Goal: Task Accomplishment & Management: Manage account settings

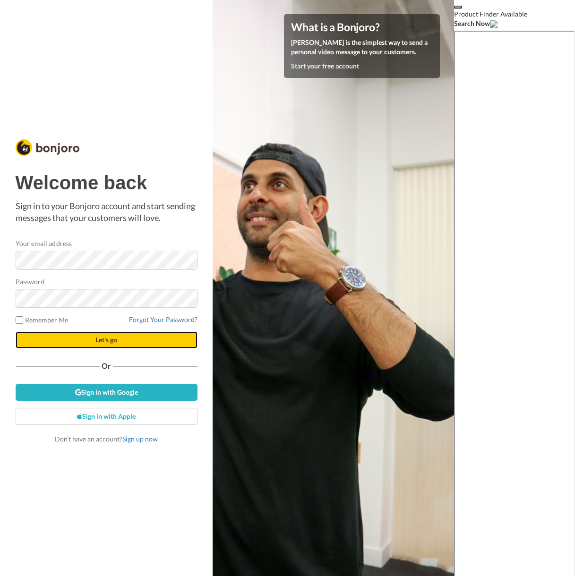
click at [112, 342] on span "Let's go" at bounding box center [106, 340] width 22 height 8
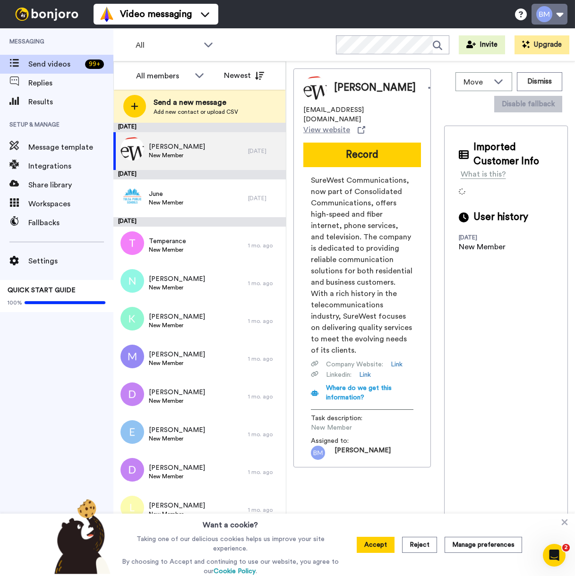
click at [550, 16] on button at bounding box center [549, 14] width 36 height 21
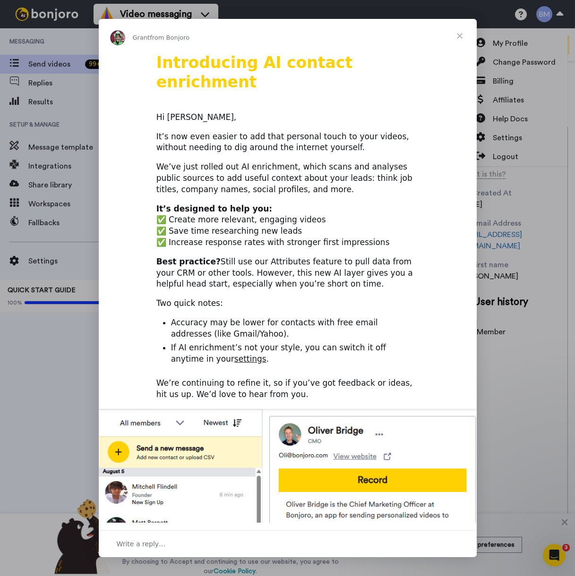
click at [461, 36] on span "Close" at bounding box center [460, 36] width 34 height 34
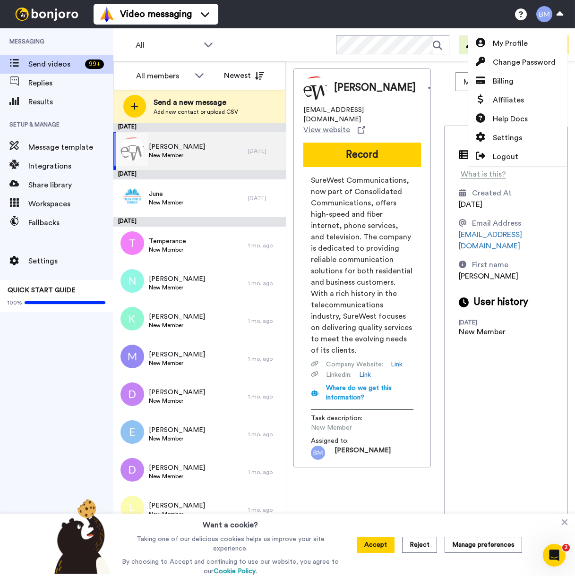
click at [183, 158] on span "New Member" at bounding box center [177, 156] width 56 height 8
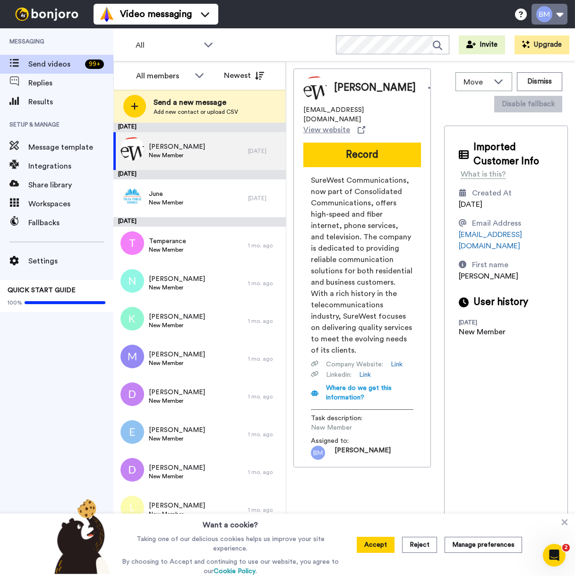
click at [557, 17] on button at bounding box center [549, 14] width 36 height 21
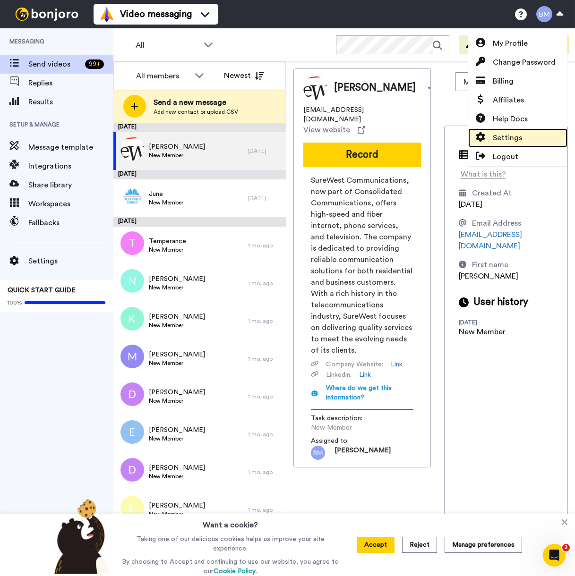
click at [505, 136] on span "Settings" at bounding box center [507, 137] width 29 height 11
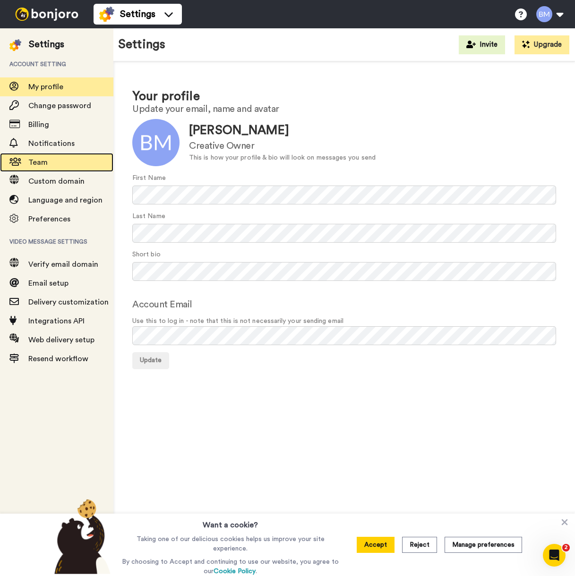
click at [29, 163] on span "Team" at bounding box center [37, 163] width 19 height 8
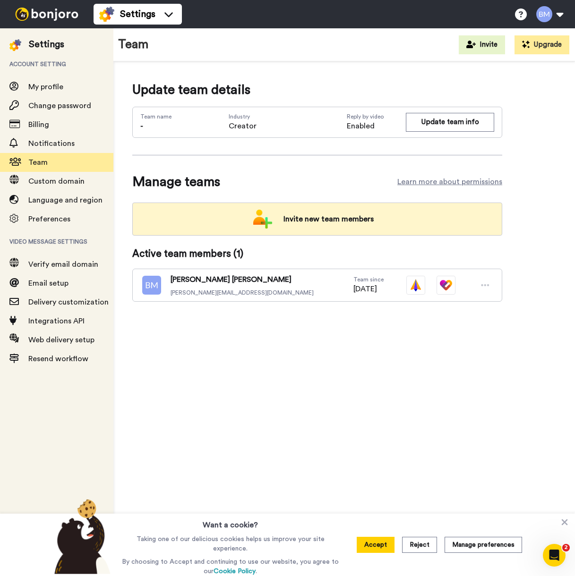
click at [327, 214] on span "Invite new team members" at bounding box center [328, 219] width 105 height 19
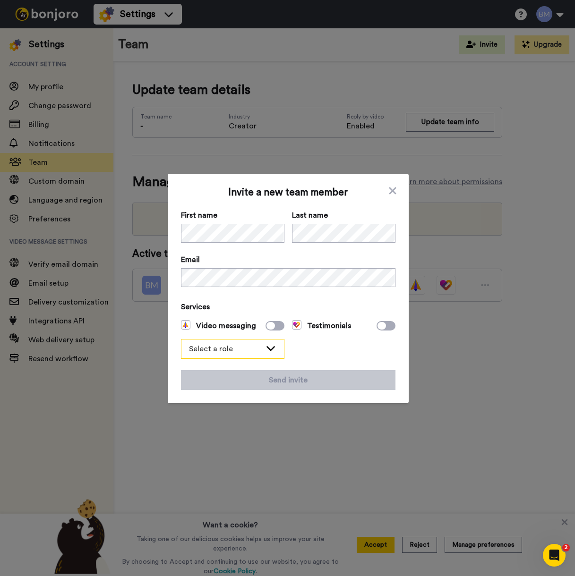
click at [260, 346] on div "Select a role" at bounding box center [225, 348] width 72 height 11
click at [213, 368] on span "Admin" at bounding box center [206, 369] width 38 height 11
click at [338, 355] on div "Testimonials" at bounding box center [343, 339] width 103 height 39
click at [280, 325] on span at bounding box center [274, 325] width 19 height 9
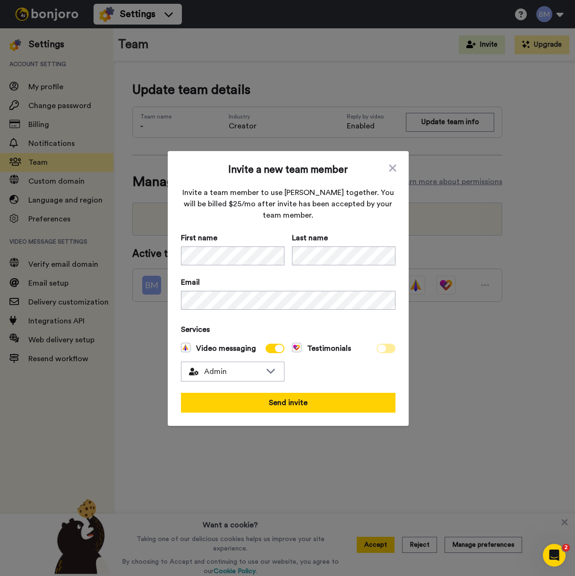
click at [391, 350] on span at bounding box center [385, 348] width 19 height 9
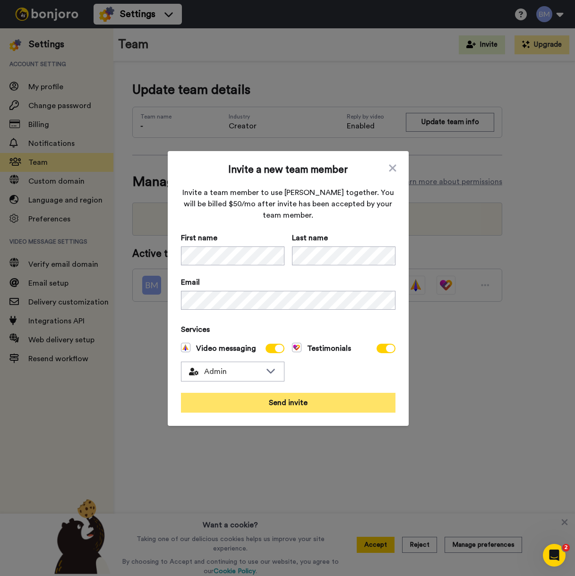
click at [291, 403] on button "Send invite" at bounding box center [288, 403] width 214 height 20
